Goal: Check status: Check status

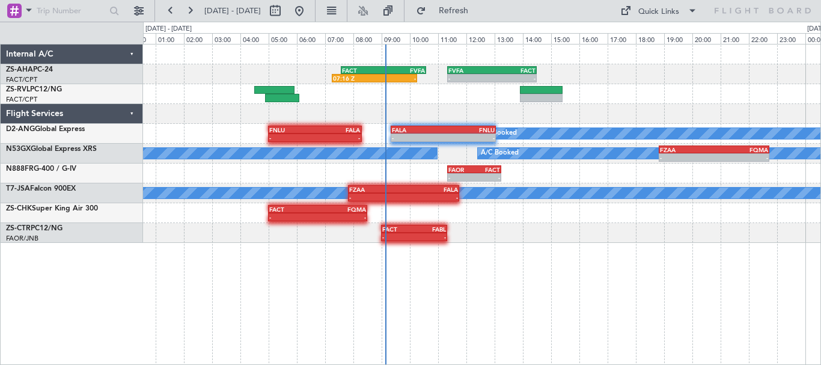
click at [612, 73] on div "07:16 Z - FACT 07:35 Z FVFA 10:35 Z - - FVFA 11:20 Z FACT 14:30 Z" at bounding box center [481, 74] width 677 height 20
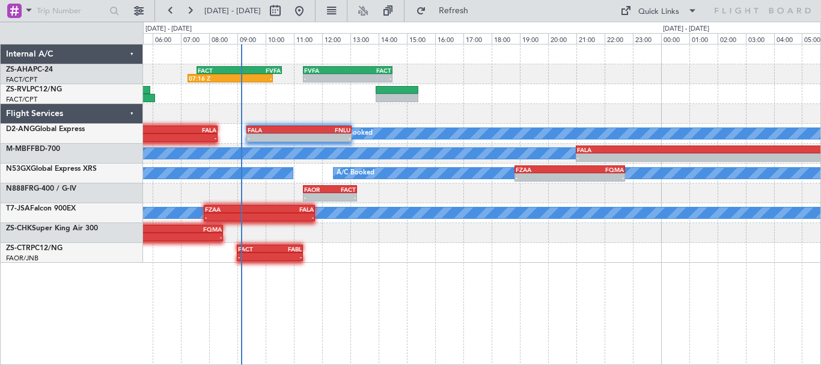
click at [491, 111] on div "07:16 Z - FACT 07:35 Z FVFA 10:35 Z - - FVFA 11:20 Z FACT 14:30 Z A/C Booked - …" at bounding box center [481, 153] width 677 height 218
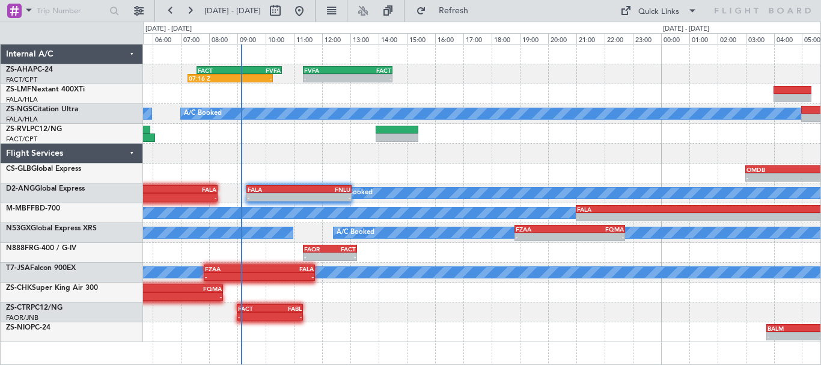
click at [388, 93] on div "07:16 Z - FACT 07:35 Z FVFA 10:35 Z - - FVFA 11:20 Z FACT 14:30 Z A/C Booked A/…" at bounding box center [481, 192] width 677 height 297
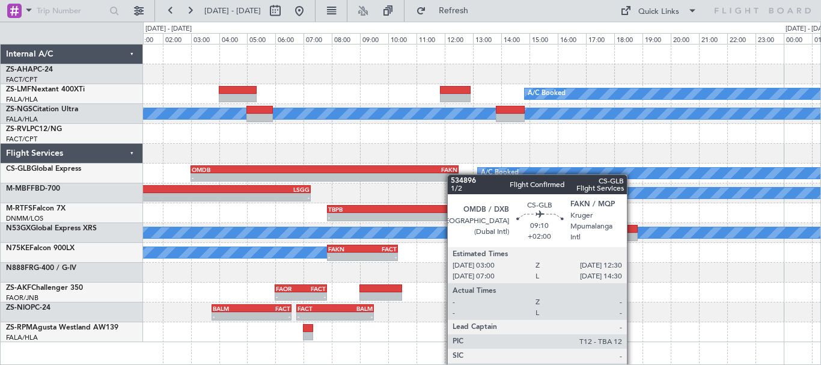
click at [403, 174] on div "A/C Booked A/C Booked A/C Booked A/C Booked - - OMDB 03:00 Z FAKN 12:30 Z A/C B…" at bounding box center [481, 192] width 677 height 297
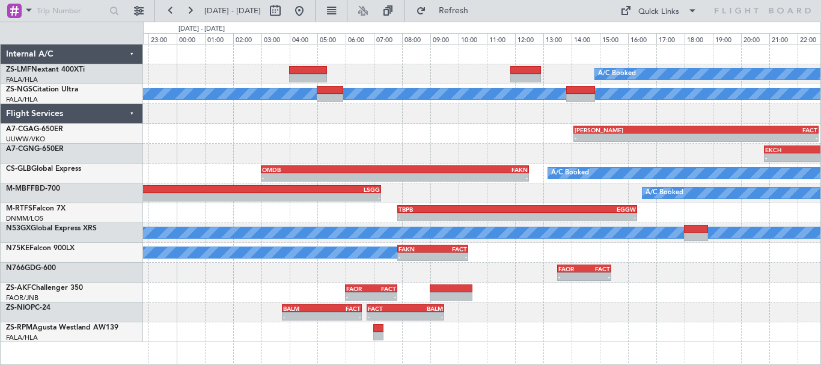
click at [374, 126] on div "- - [PERSON_NAME] 14:05 Z FACT 22:45 Z" at bounding box center [481, 134] width 677 height 20
click at [309, 14] on button at bounding box center [299, 10] width 19 height 19
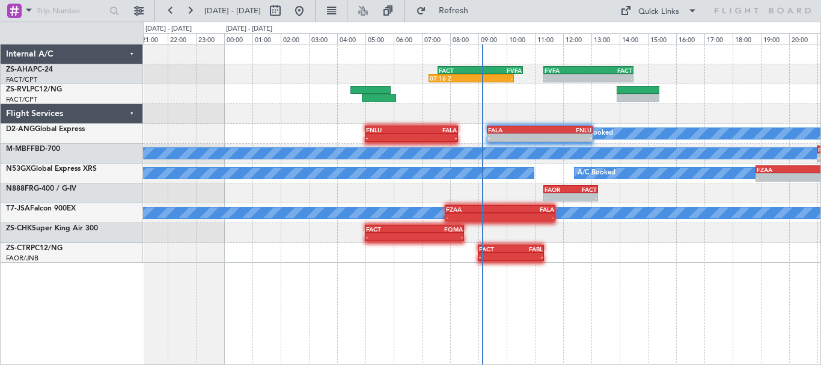
click at [212, 315] on div "- - FVFA 11:20 Z FACT 14:30 Z FACT 07:35 Z FVFA 10:35 Z 07:16 Z - A/C Booked - …" at bounding box center [482, 204] width 678 height 321
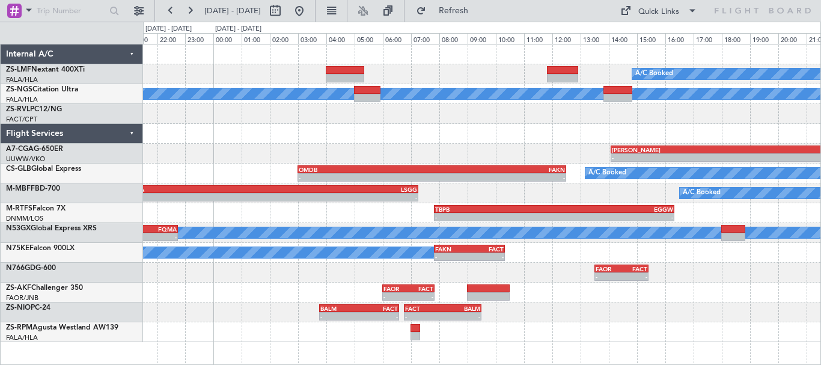
click at [532, 330] on div "A/C Booked A/C Booked A/C Booked A/C Booked - - [PERSON_NAME] 14:05 Z FACT 22:4…" at bounding box center [481, 192] width 677 height 297
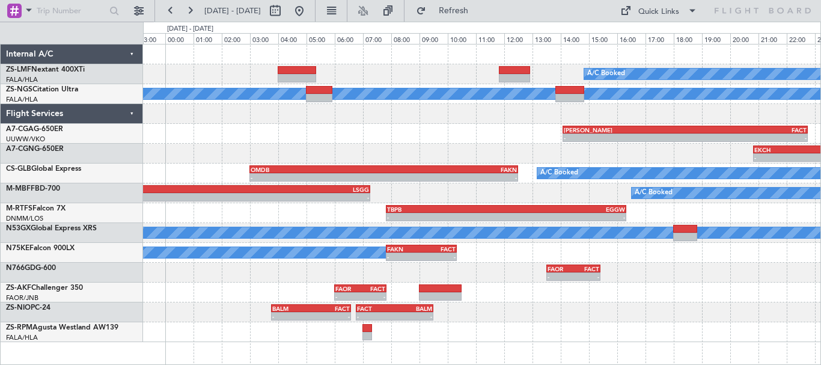
click at [467, 139] on div "- - [PERSON_NAME] 14:05 Z FACT 22:45 Z" at bounding box center [481, 134] width 677 height 20
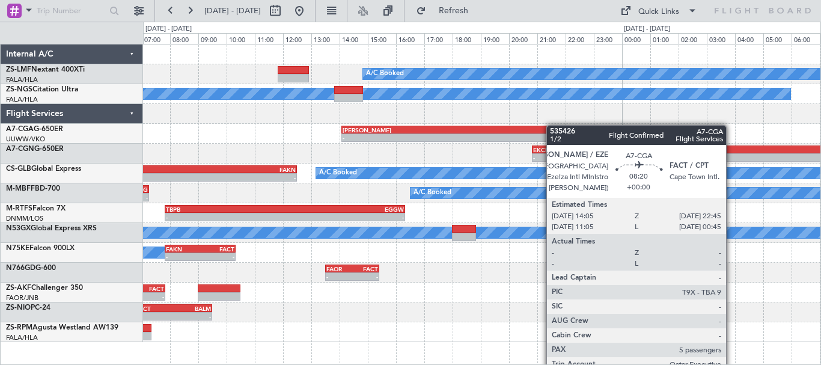
click at [271, 128] on div "A/C Booked A/C Booked A/C Booked A/C Booked - - [PERSON_NAME] 14:05 Z FACT 22:4…" at bounding box center [481, 192] width 677 height 297
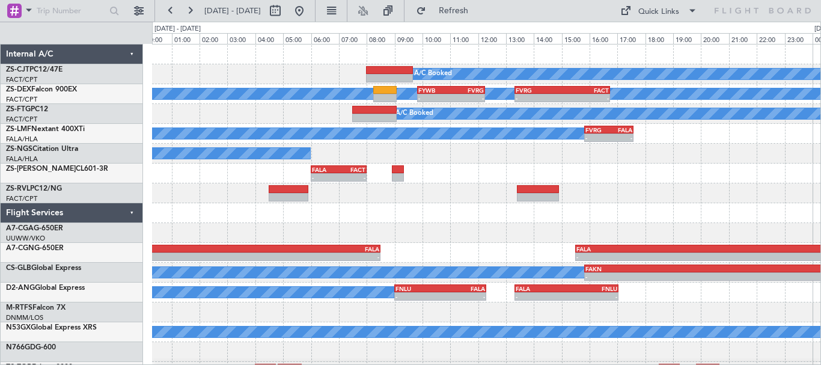
click at [417, 189] on div "A/C Booked A/C Booked A/C Booked - - FYWB 09:50 Z FVRG 12:15 Z - - FVRG 13:20 Z…" at bounding box center [486, 212] width 668 height 337
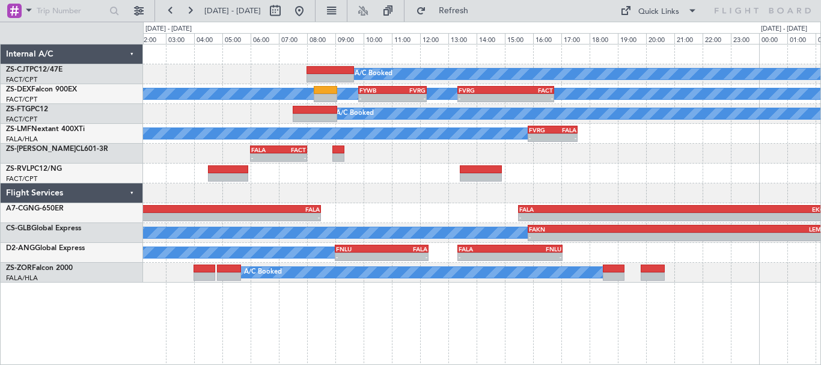
click at [161, 176] on div "- - FACT 04:30 Z FALA 07:30 Z" at bounding box center [481, 173] width 677 height 20
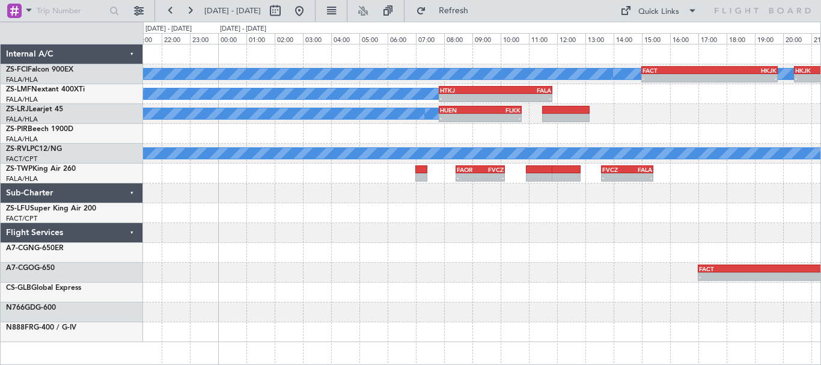
click at [94, 268] on div "A/C Booked A/C Booked A/C Booked - - FACT 15:00 Z HKJK 19:50 Z - - HKJK 20:25 Z…" at bounding box center [410, 193] width 821 height 343
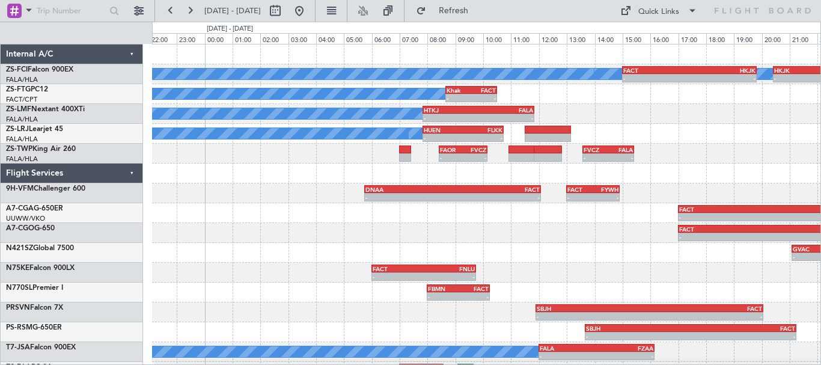
click at [579, 257] on div "- - GVAC 21:05 Z FLKK 01:05 Z" at bounding box center [486, 253] width 668 height 20
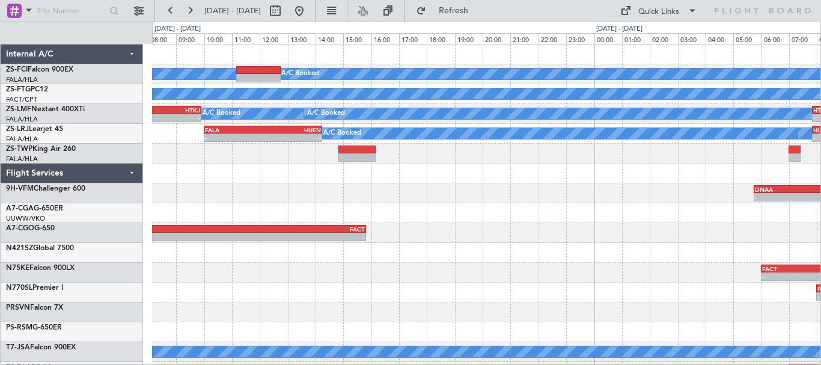
click at [732, 197] on div "- - DNAA 05:45 Z FACT 12:05 Z - - FACT 13:00 Z FYWH 14:55 Z" at bounding box center [486, 193] width 668 height 20
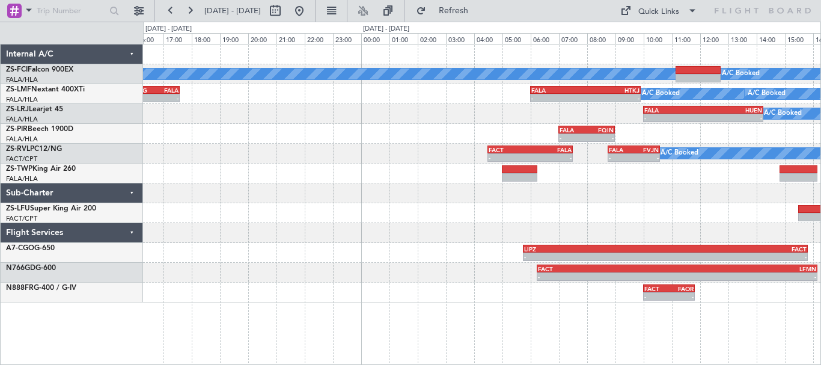
click at [741, 192] on div "A/C Booked A/C Booked A/C Booked A/C Booked A/C Booked FALA 06:00 Z HTKJ 09:55 …" at bounding box center [481, 173] width 677 height 258
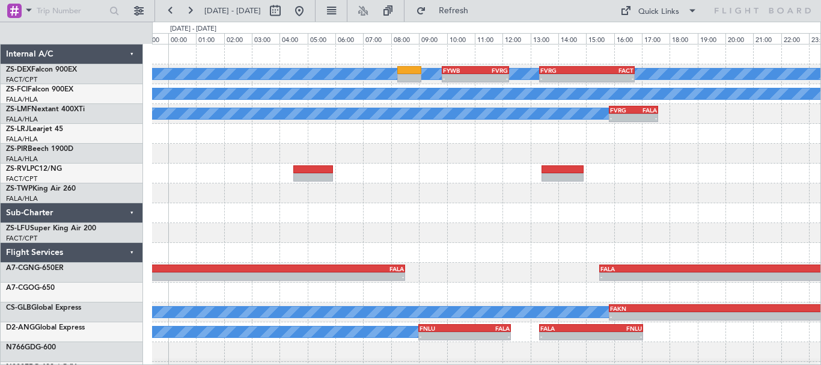
click at [309, 8] on button at bounding box center [299, 10] width 19 height 19
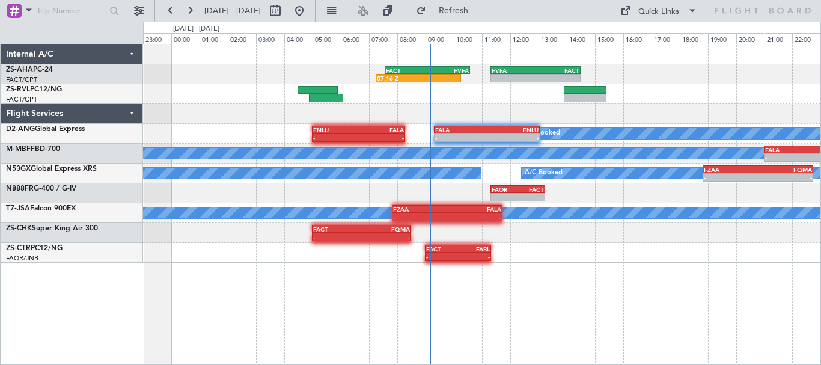
click at [677, 105] on div "- - FVFA 11:20 Z FACT 14:30 Z FACT 07:35 Z FVFA 10:35 Z 07:16 Z - A/C Booked FA…" at bounding box center [481, 153] width 677 height 218
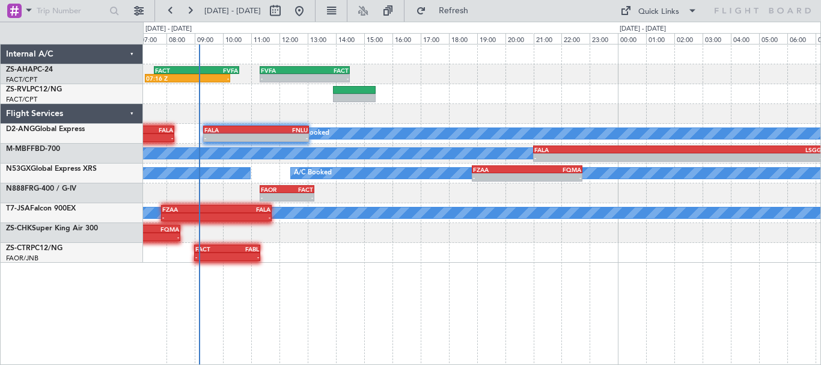
click at [187, 130] on div "- - FVFA 11:20 Z FACT 14:30 Z FACT 07:35 Z FVFA 10:35 Z 07:16 Z - A/C Booked FA…" at bounding box center [481, 153] width 677 height 218
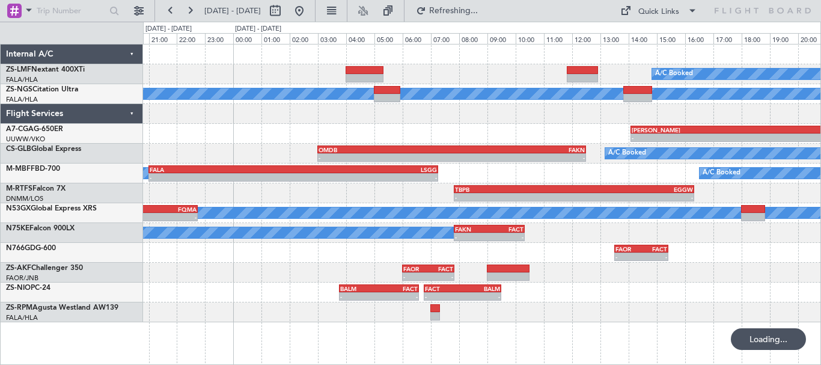
click at [770, 58] on div at bounding box center [481, 54] width 677 height 20
click at [133, 112] on div "Flight Services" at bounding box center [72, 114] width 142 height 20
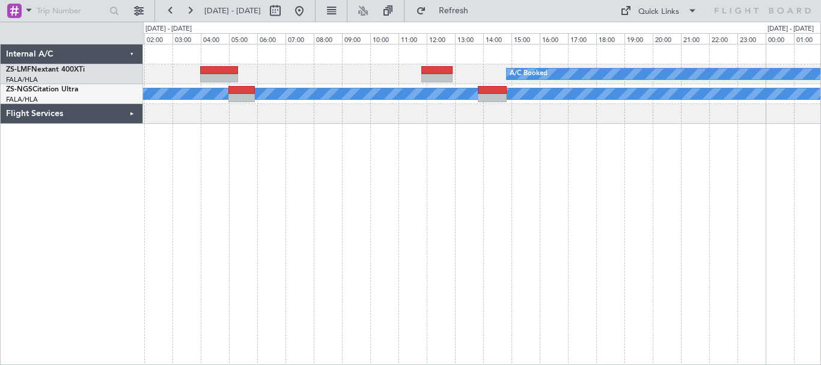
click at [262, 237] on div "A/C Booked A/C Booked A/C Booked A/C Booked" at bounding box center [482, 204] width 678 height 321
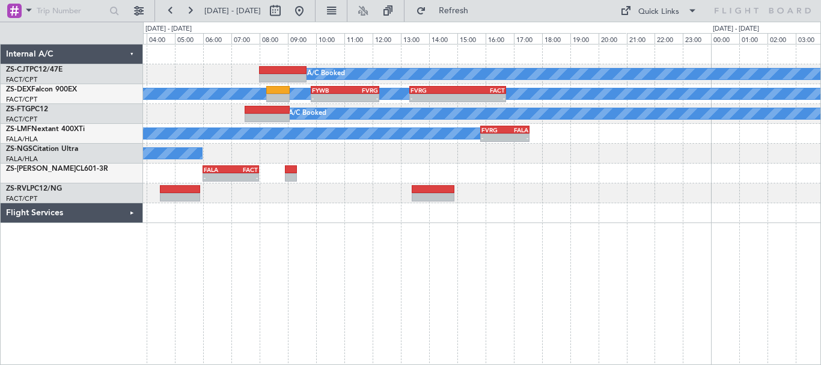
click at [265, 245] on div "A/C Booked A/C Booked A/C Booked - - FYWB 09:50 Z FVRG 12:15 Z - - FVRG 13:20 Z…" at bounding box center [482, 204] width 678 height 321
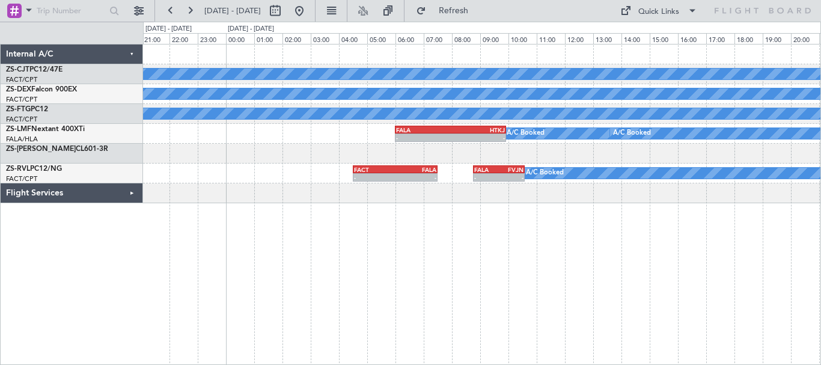
click at [181, 201] on div "A/C Booked A/C Booked - - FVRG 13:20 Z FACT 16:45 Z A/C Booked FALA 06:00 Z HTK…" at bounding box center [482, 204] width 678 height 321
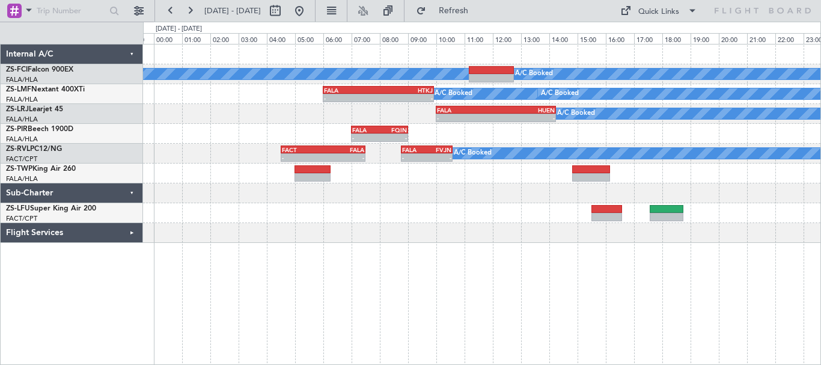
click at [642, 311] on div "A/C Booked A/C Booked A/C Booked FALA 06:00 Z HTKJ 09:55 Z - - A/C Booked A/C B…" at bounding box center [482, 204] width 678 height 321
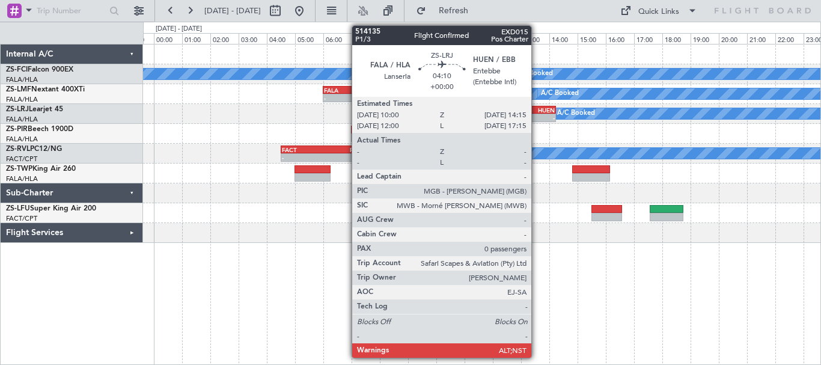
click at [537, 114] on div "-" at bounding box center [525, 117] width 59 height 7
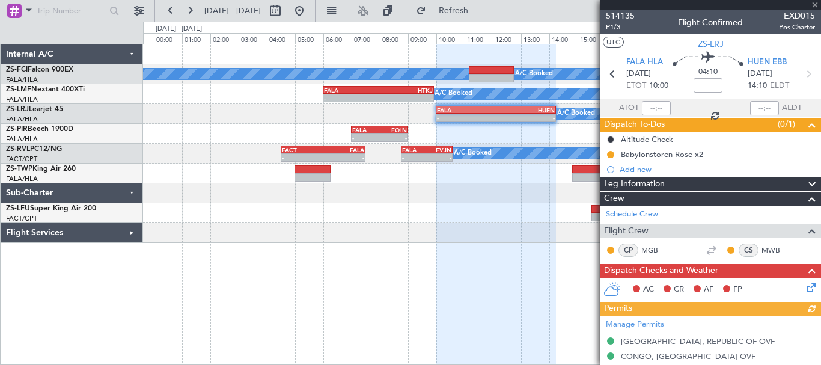
click at [819, 4] on div at bounding box center [710, 5] width 221 height 10
click at [815, 5] on span at bounding box center [815, 5] width 12 height 11
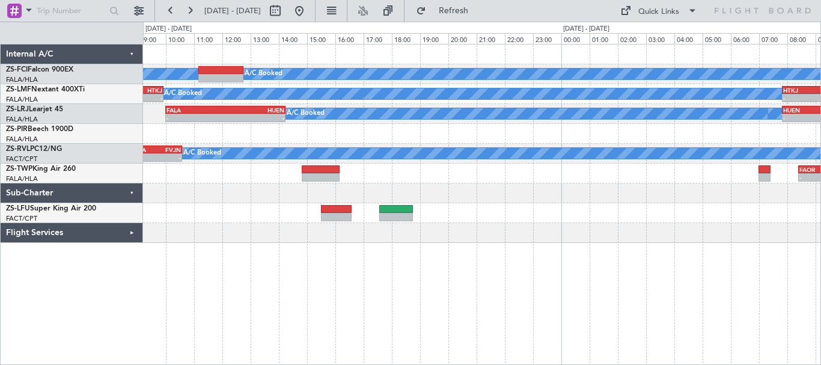
click at [318, 287] on div "A/C Booked A/C Booked A/C Booked - - FACT 15:00 Z HKJK 19:50 Z A/C Booked A/C B…" at bounding box center [482, 204] width 678 height 321
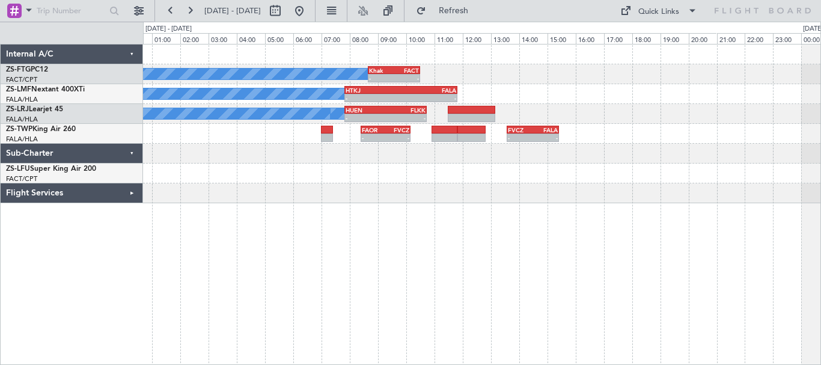
click at [401, 296] on div "A/C Booked - - Khak 08:40 Z FACT 10:30 Z A/C Booked A/C Booked - - HTKJ 07:50 Z…" at bounding box center [482, 204] width 678 height 321
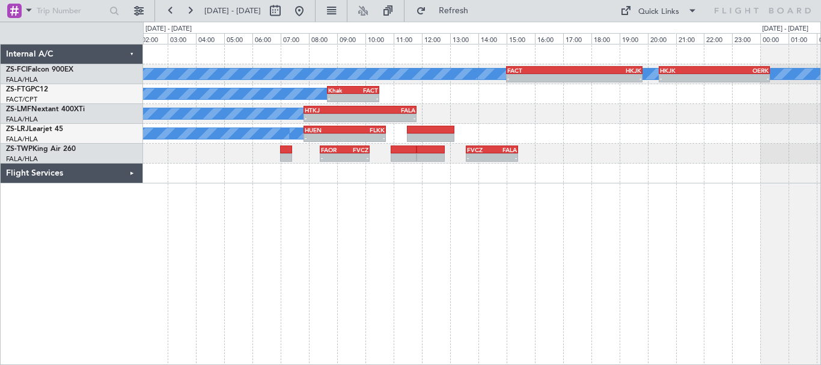
click at [586, 267] on div "A/C Booked A/C Booked A/C Booked - - FACT 15:00 Z HKJK 19:50 Z - - HKJK 20:25 Z…" at bounding box center [482, 204] width 678 height 321
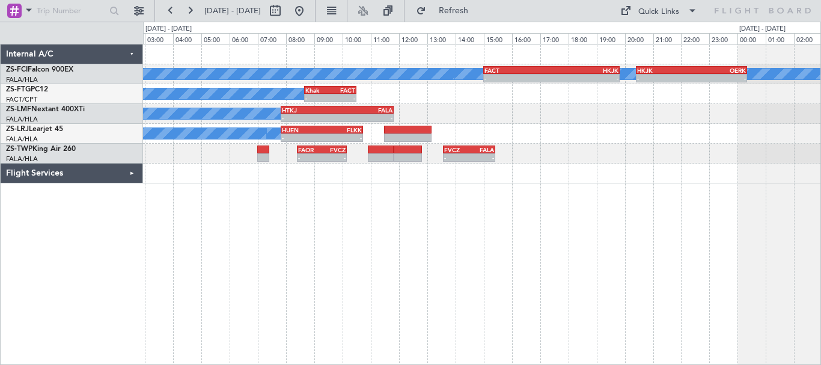
click at [394, 259] on div "A/C Booked A/C Booked A/C Booked - - FACT 15:00 Z HKJK 19:50 Z - - HKJK 20:25 Z…" at bounding box center [482, 204] width 678 height 321
